Goal: Information Seeking & Learning: Learn about a topic

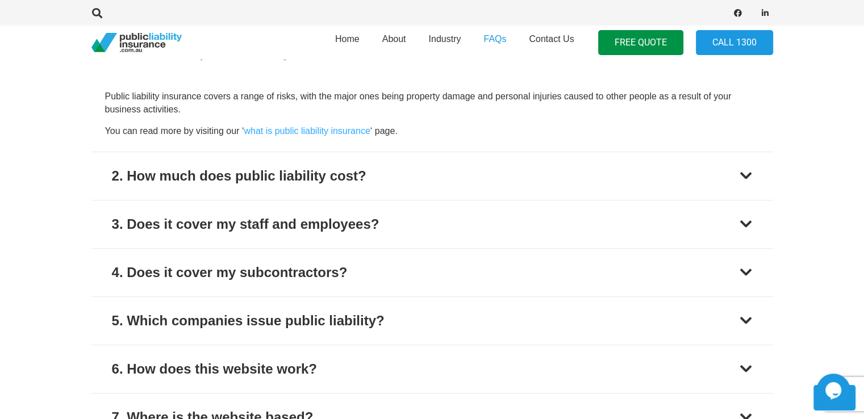
scroll to position [526, 0]
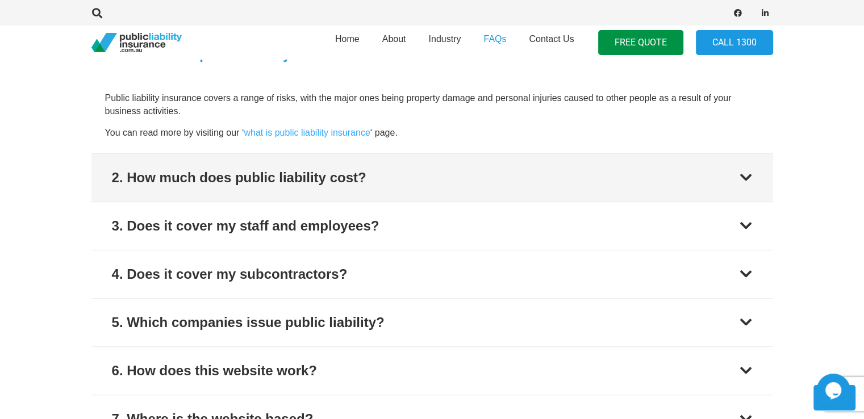
click at [745, 171] on div at bounding box center [746, 178] width 14 height 14
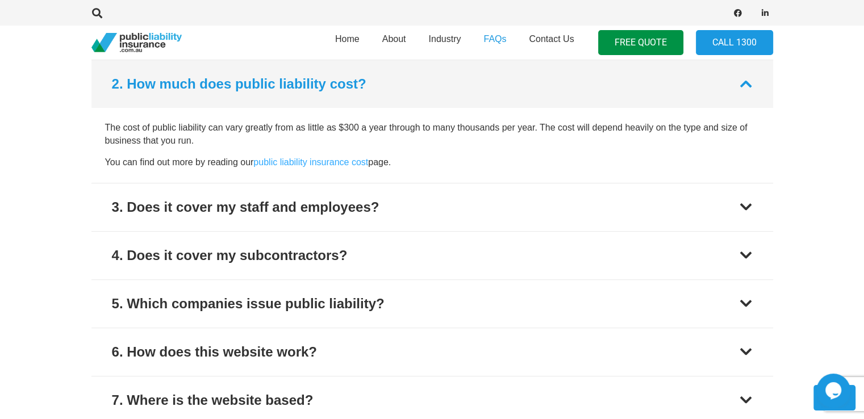
scroll to position [546, 0]
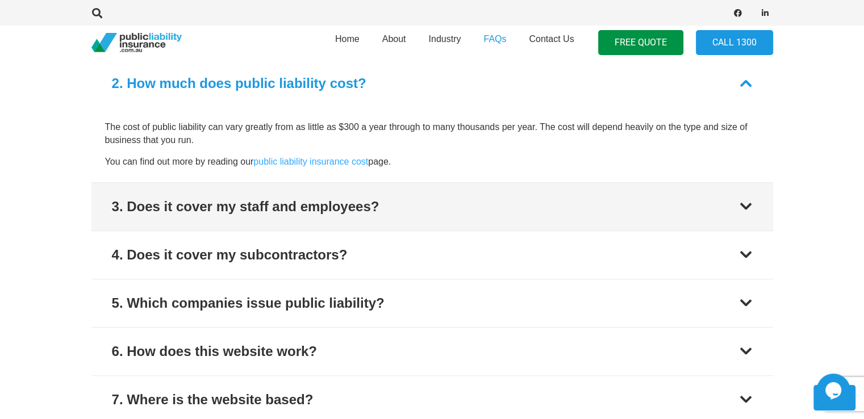
click at [747, 198] on button "3. Does it cover my staff and employees?" at bounding box center [432, 207] width 682 height 48
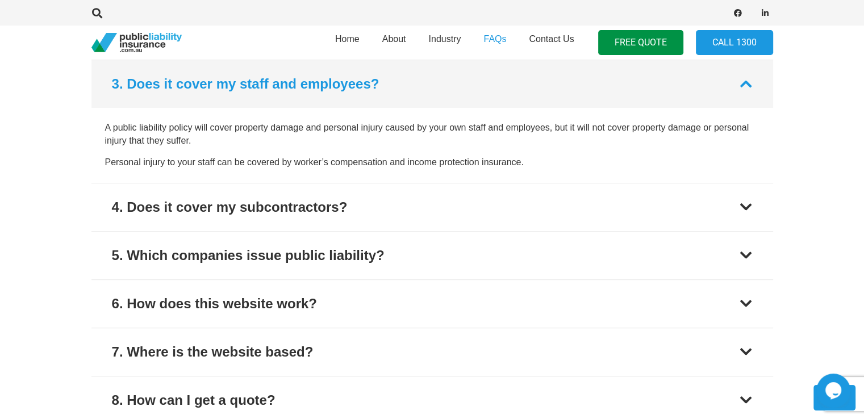
scroll to position [593, 0]
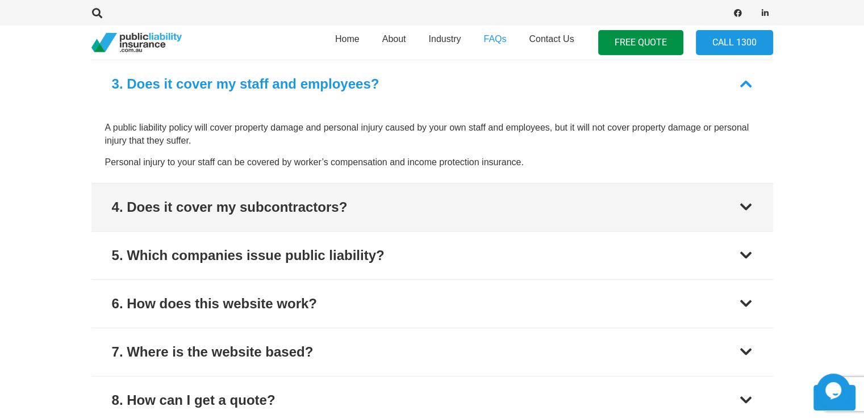
click at [748, 207] on div at bounding box center [746, 208] width 14 height 14
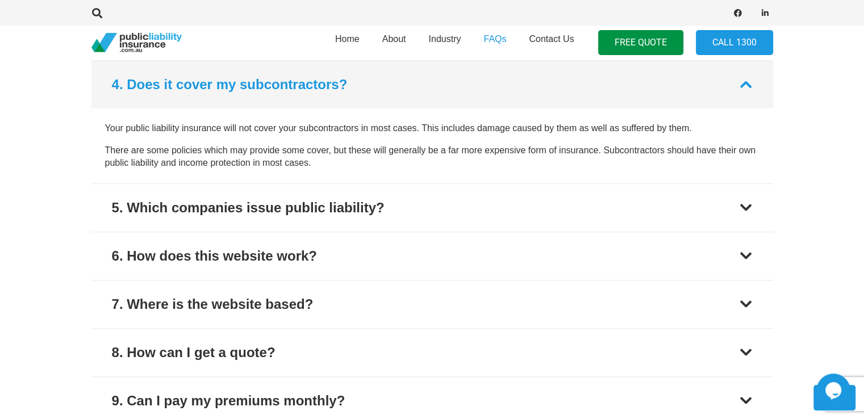
scroll to position [642, 0]
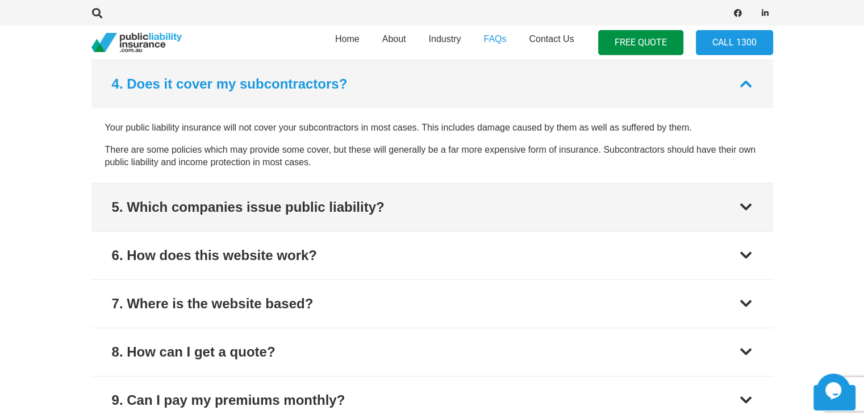
click at [748, 207] on div at bounding box center [746, 208] width 14 height 14
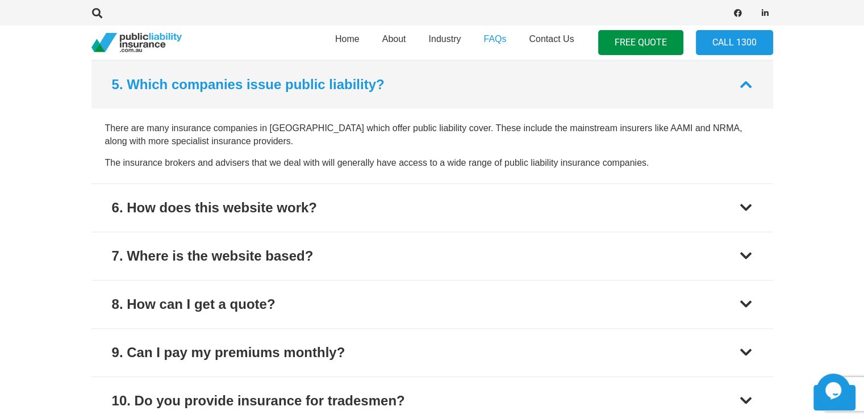
scroll to position [690, 0]
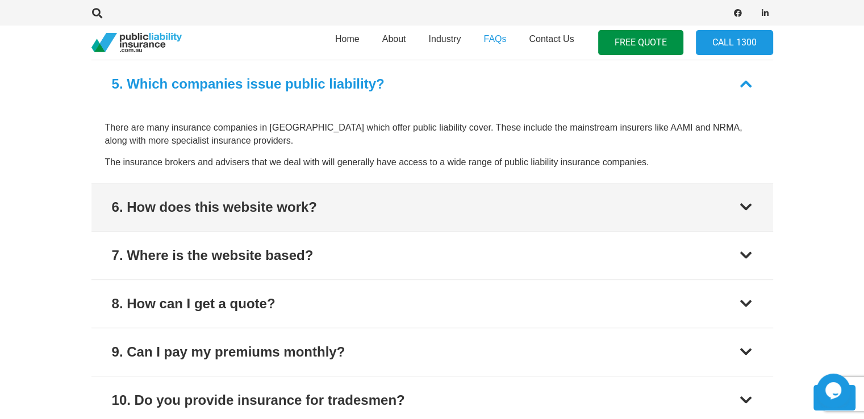
click at [748, 207] on div at bounding box center [746, 208] width 14 height 14
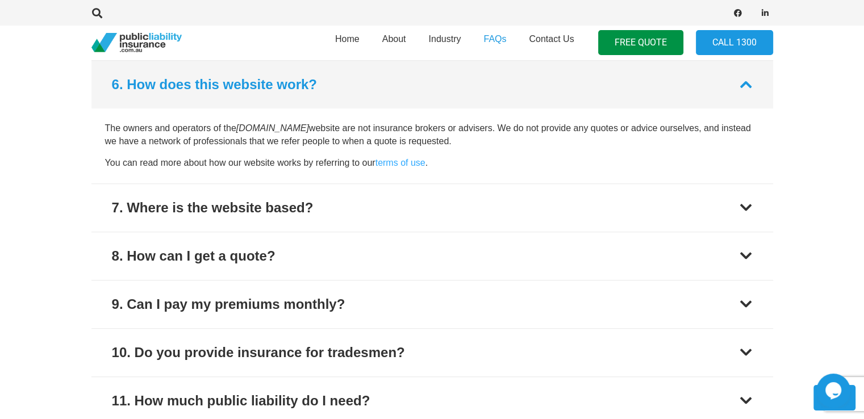
scroll to position [738, 0]
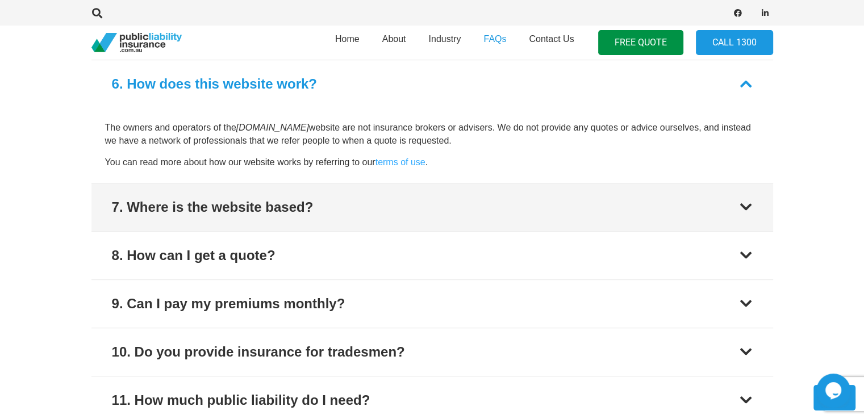
click at [748, 207] on div at bounding box center [746, 208] width 14 height 14
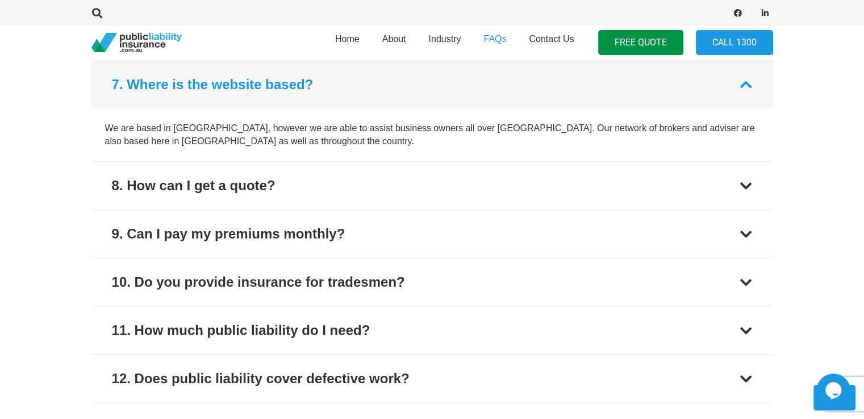
scroll to position [786, 0]
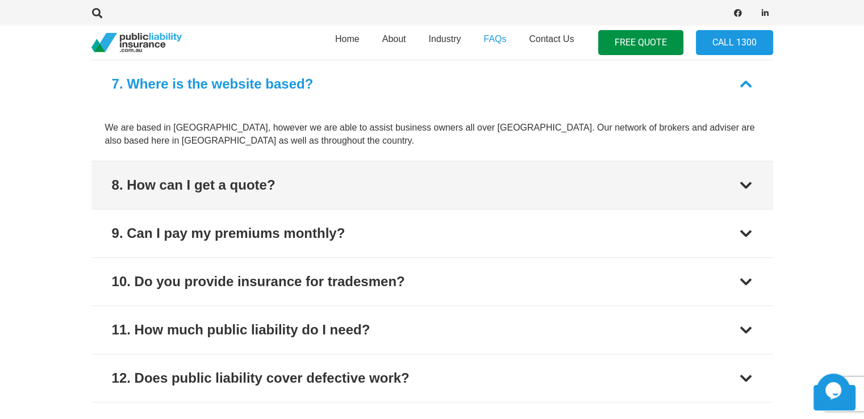
click at [748, 207] on button "8. How can I get a quote?" at bounding box center [432, 185] width 682 height 48
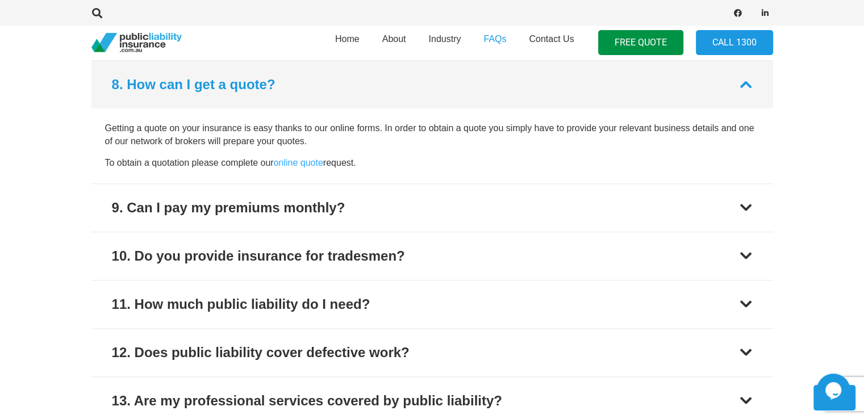
scroll to position [834, 0]
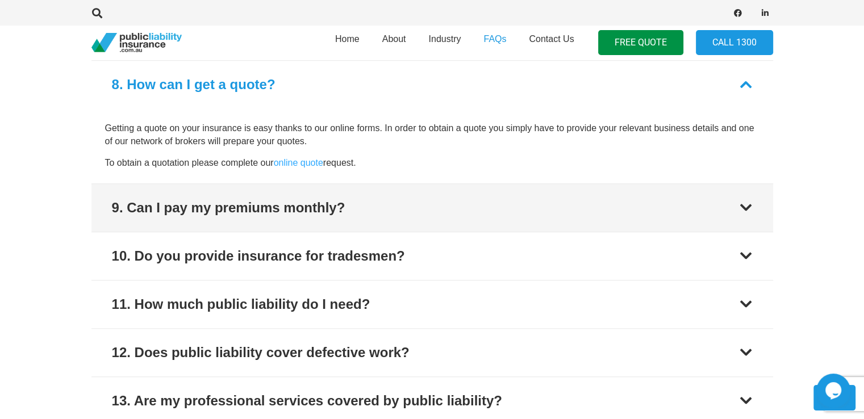
click at [748, 207] on div at bounding box center [746, 208] width 14 height 14
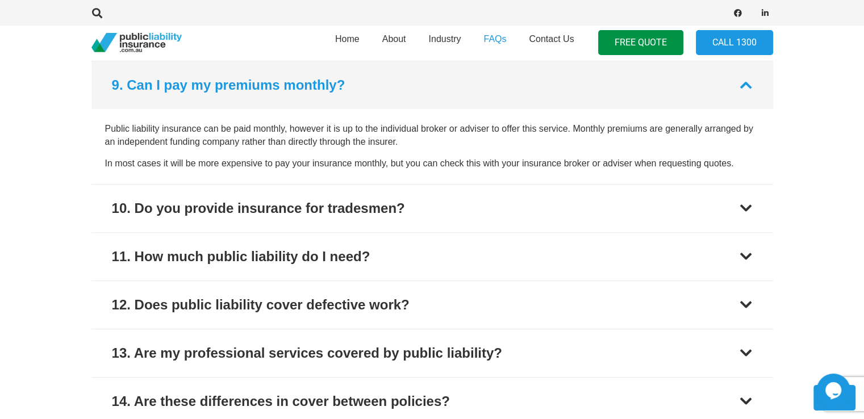
scroll to position [883, 0]
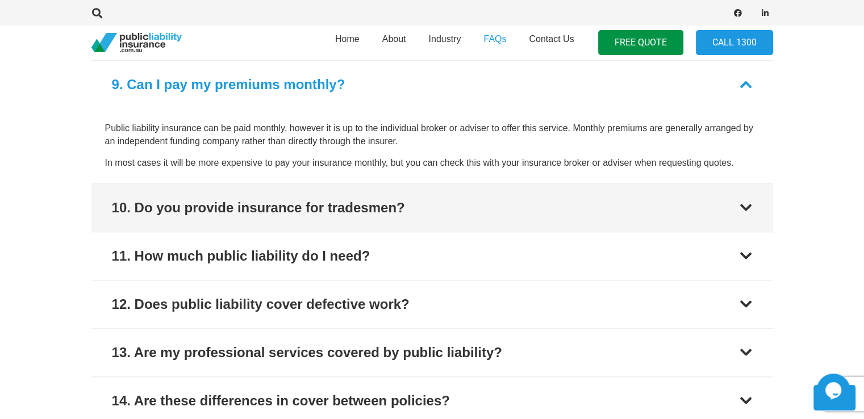
click at [748, 207] on div at bounding box center [746, 208] width 14 height 14
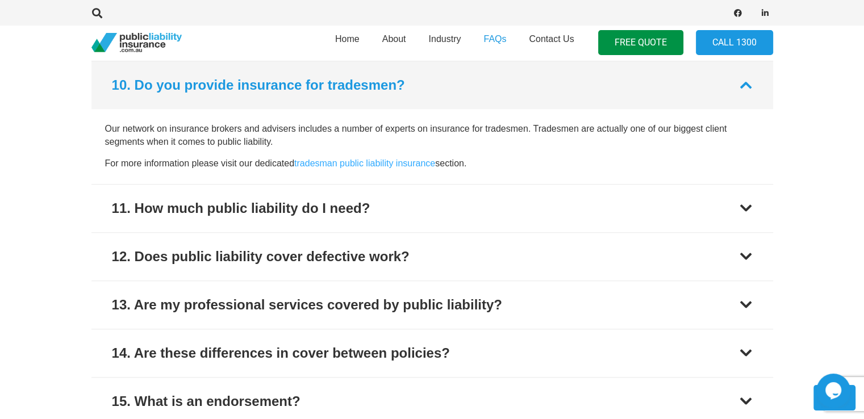
scroll to position [931, 0]
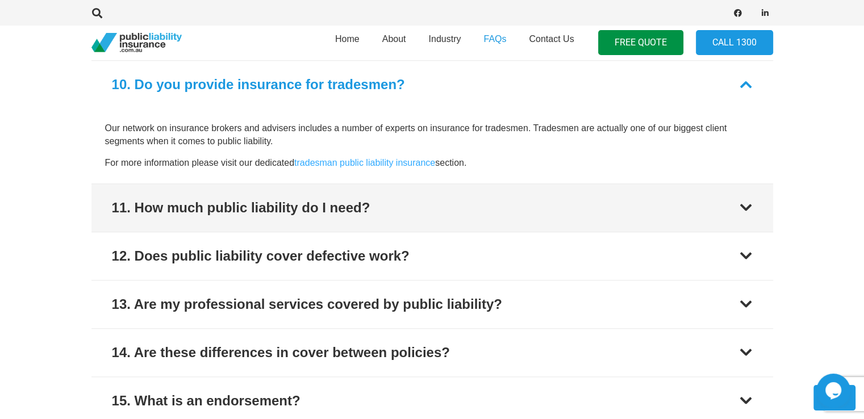
click at [748, 207] on div at bounding box center [746, 208] width 14 height 14
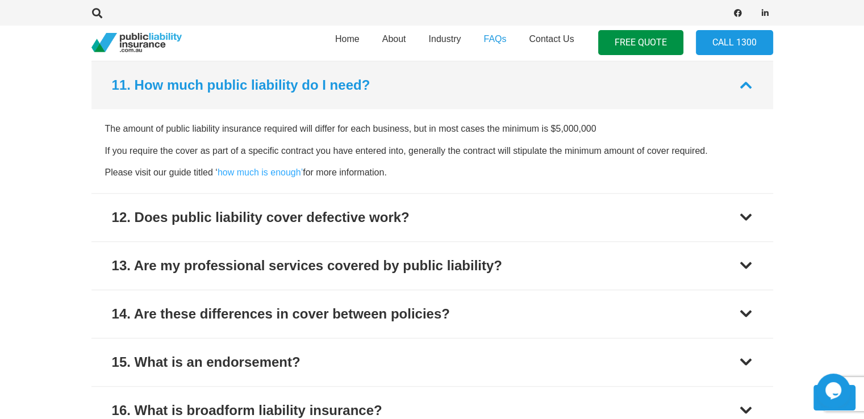
scroll to position [979, 0]
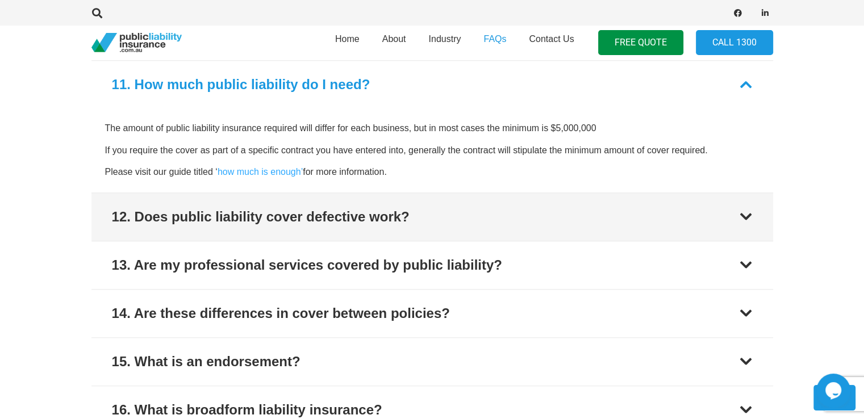
click at [748, 207] on button "12. Does public liability cover defective work?" at bounding box center [432, 217] width 682 height 48
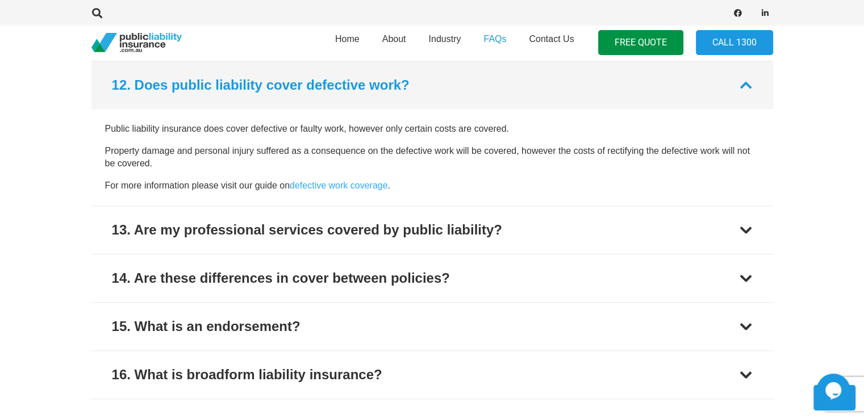
scroll to position [1027, 0]
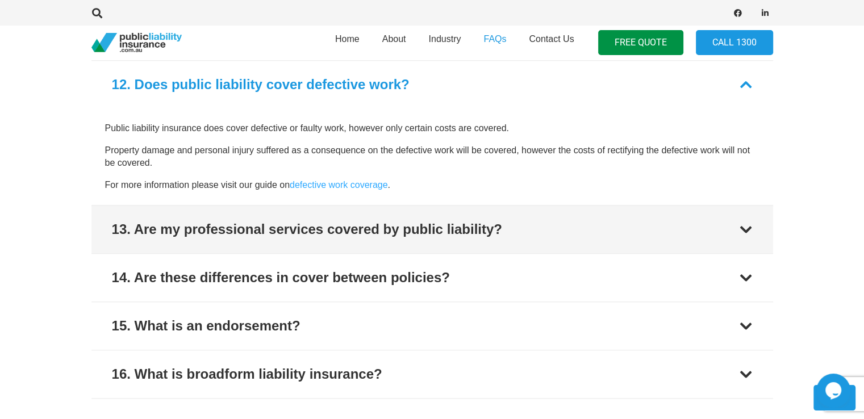
click at [747, 223] on div at bounding box center [746, 230] width 14 height 14
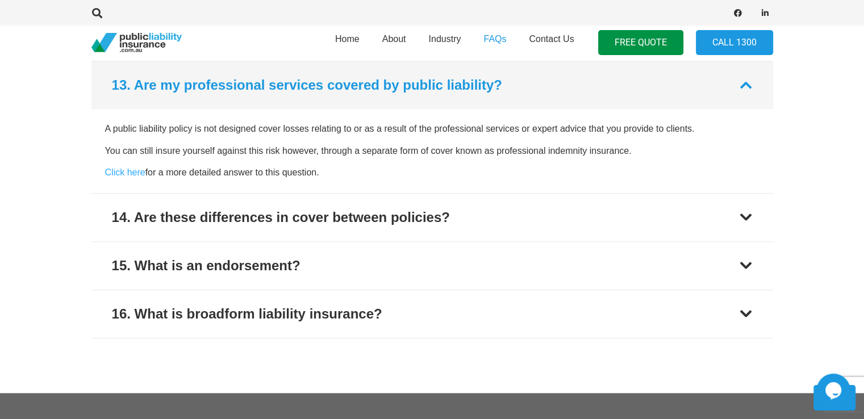
scroll to position [1075, 0]
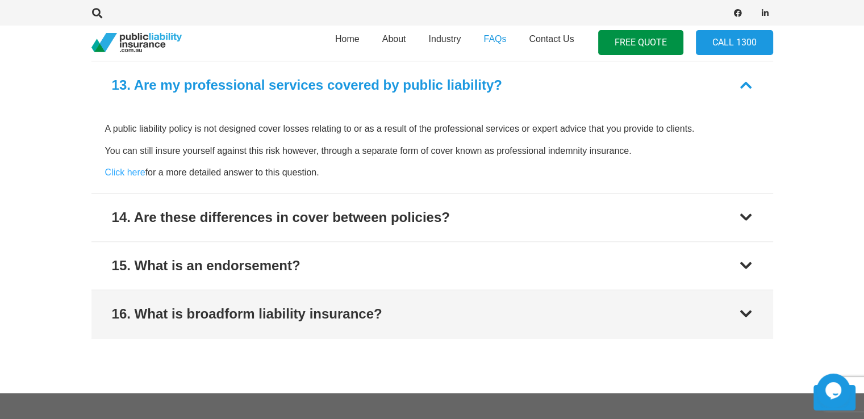
click at [742, 311] on div at bounding box center [746, 314] width 14 height 14
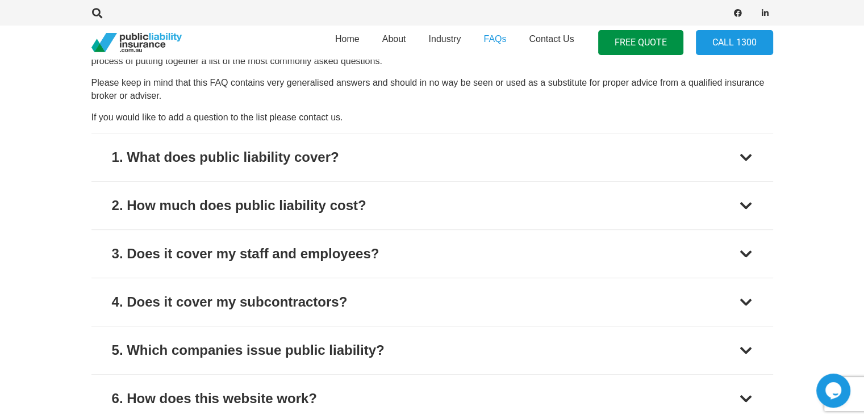
scroll to position [0, 0]
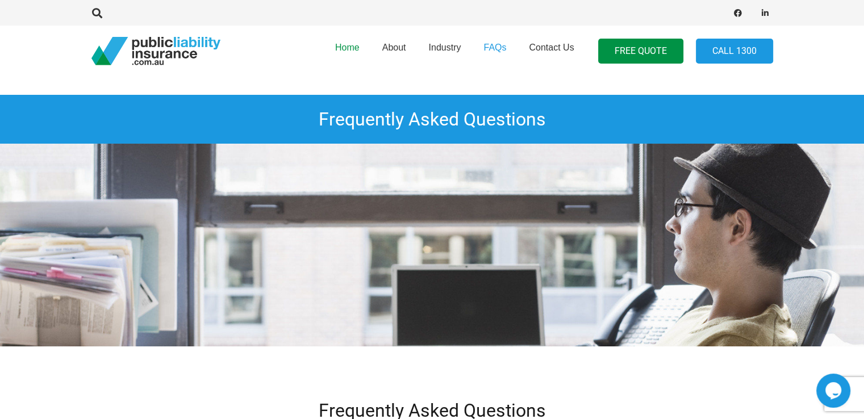
click at [352, 47] on span "Home" at bounding box center [347, 48] width 24 height 10
